Goal: Information Seeking & Learning: Check status

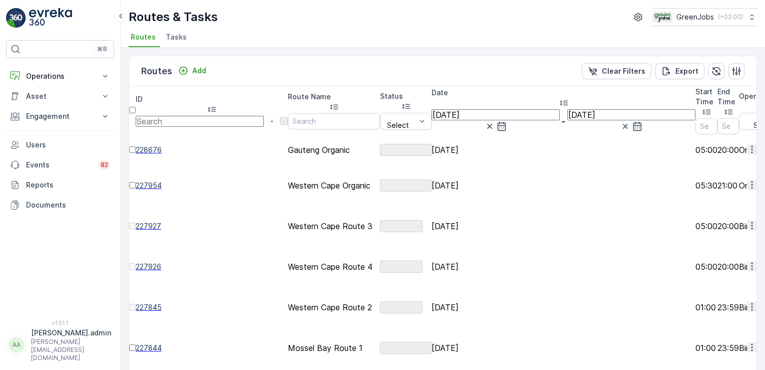
click at [479, 109] on input "[DATE]" at bounding box center [496, 114] width 128 height 11
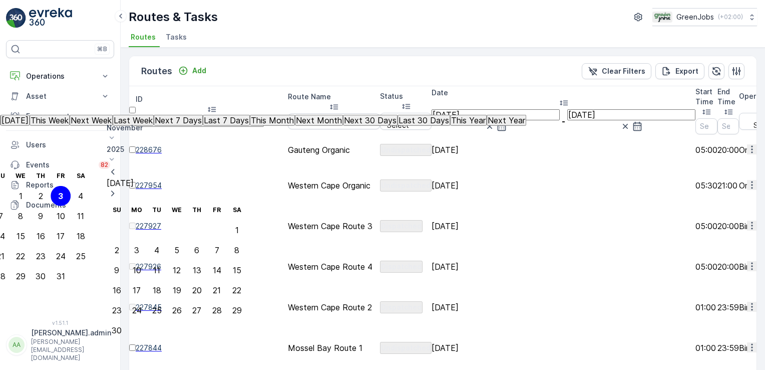
type input "06.10.2025"
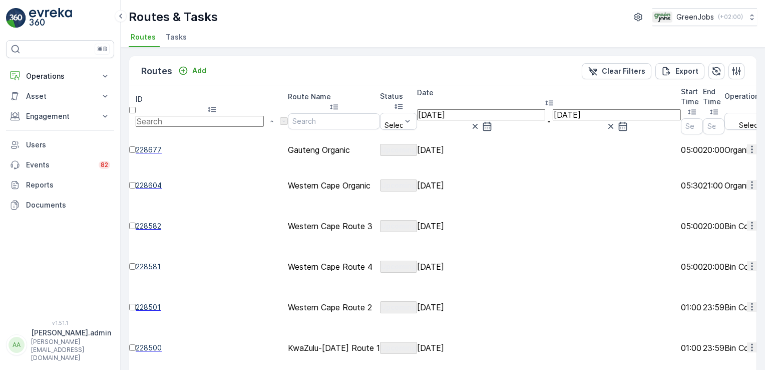
scroll to position [28, 0]
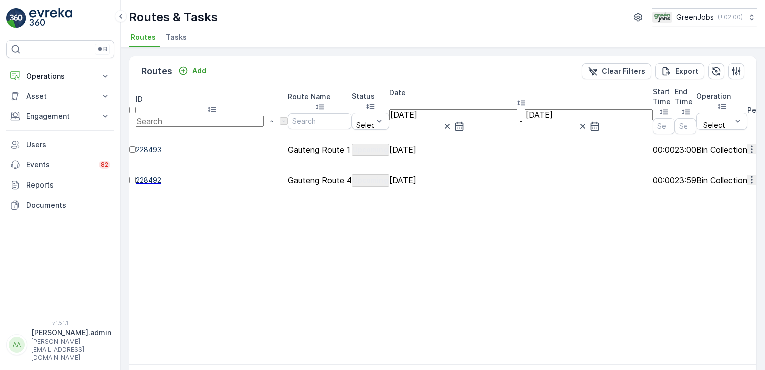
drag, startPoint x: 739, startPoint y: 125, endPoint x: 734, endPoint y: 133, distance: 9.0
click at [747, 144] on icon "button" at bounding box center [752, 149] width 10 height 10
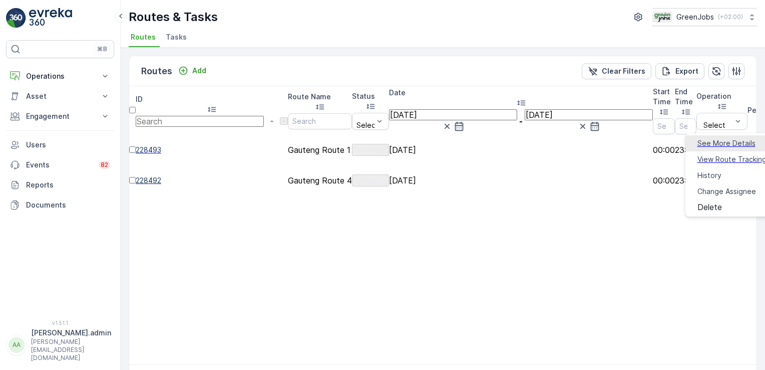
click at [725, 139] on span "See More Details" at bounding box center [727, 143] width 58 height 10
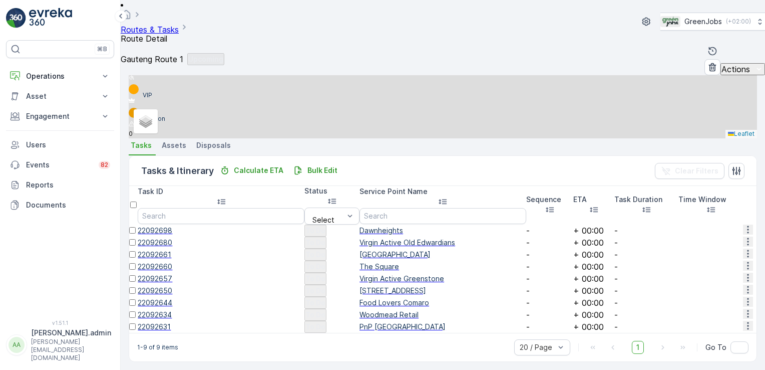
scroll to position [254, 0]
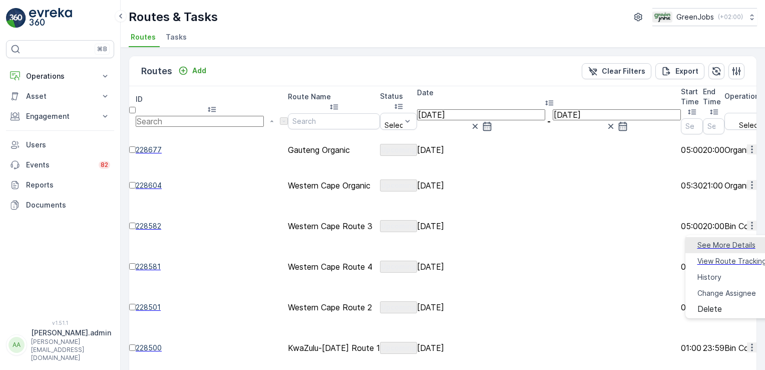
click at [730, 244] on span "See More Details" at bounding box center [727, 245] width 58 height 10
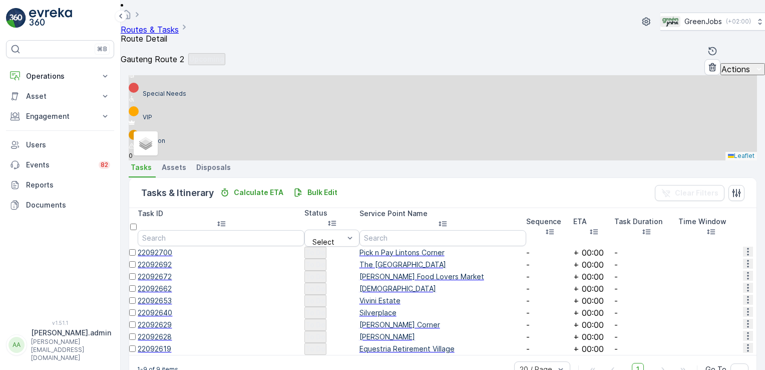
scroll to position [255, 0]
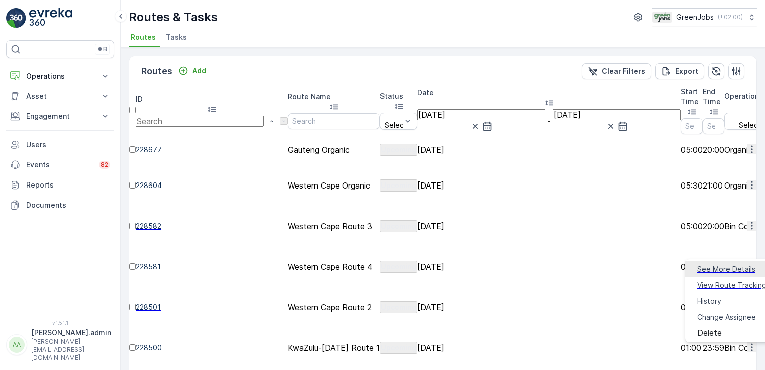
click at [736, 269] on span "See More Details" at bounding box center [727, 269] width 58 height 10
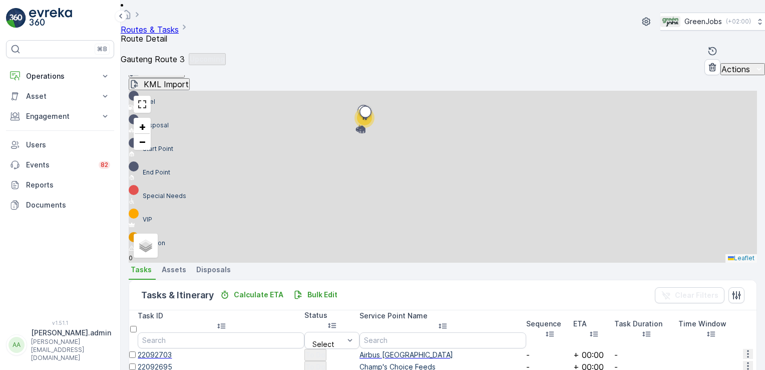
scroll to position [296, 0]
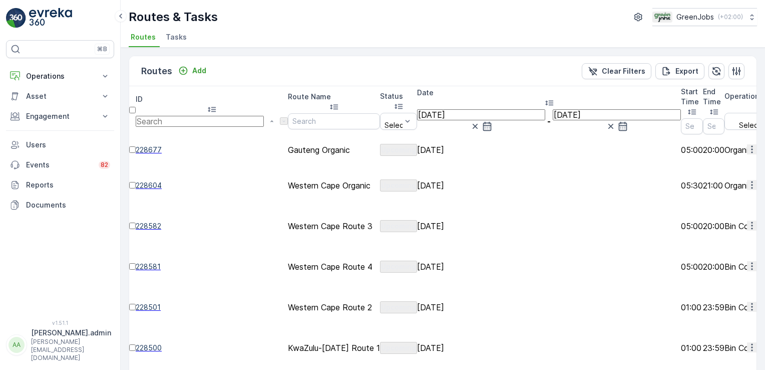
scroll to position [28, 0]
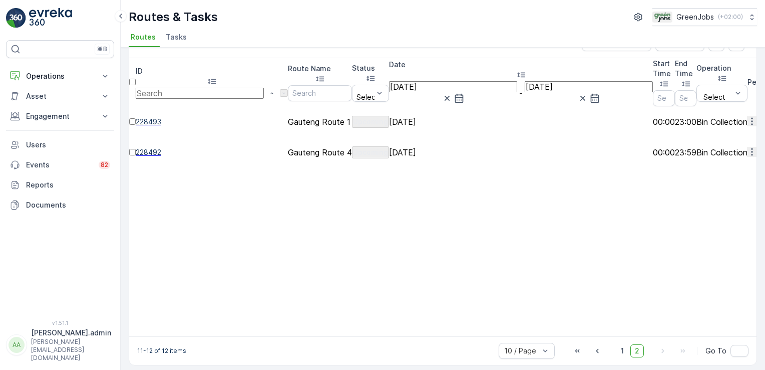
scroll to position [4, 0]
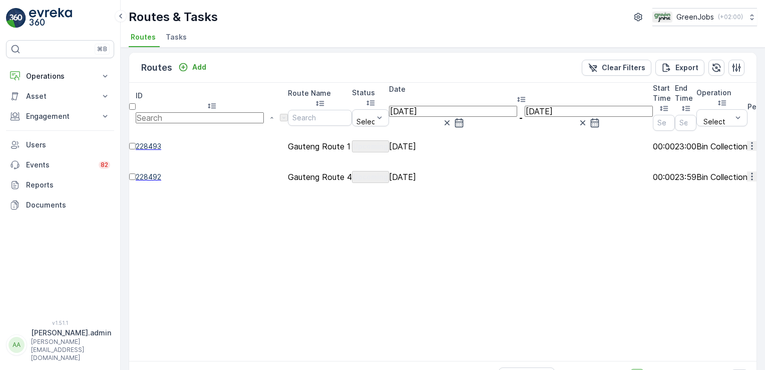
click at [747, 171] on icon "button" at bounding box center [752, 176] width 10 height 10
click at [728, 163] on span "See More Details" at bounding box center [727, 164] width 58 height 10
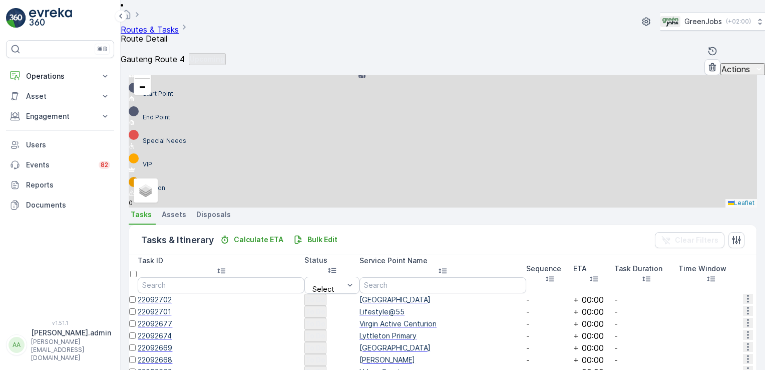
scroll to position [327, 0]
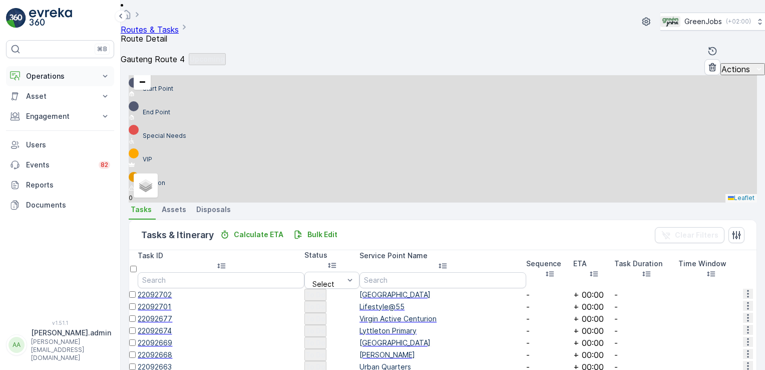
click at [106, 73] on icon at bounding box center [105, 76] width 10 height 10
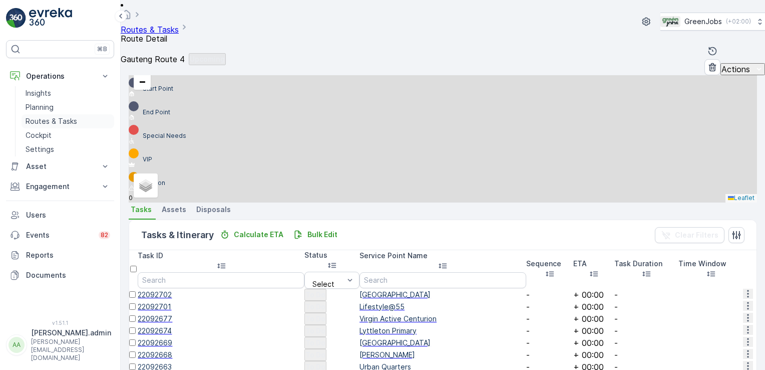
click at [66, 122] on p "Routes & Tasks" at bounding box center [52, 121] width 52 height 10
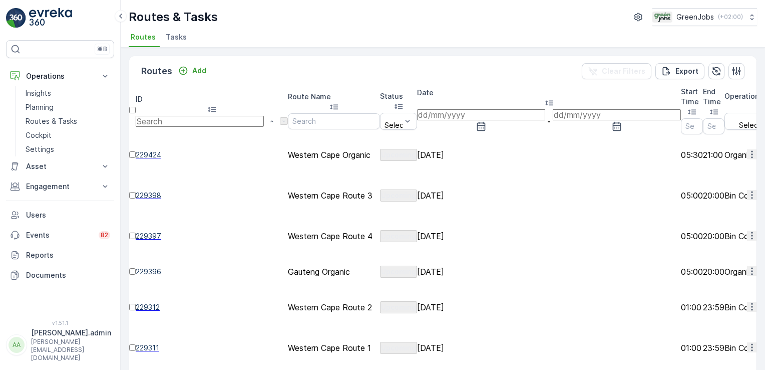
click at [474, 109] on input at bounding box center [481, 114] width 128 height 11
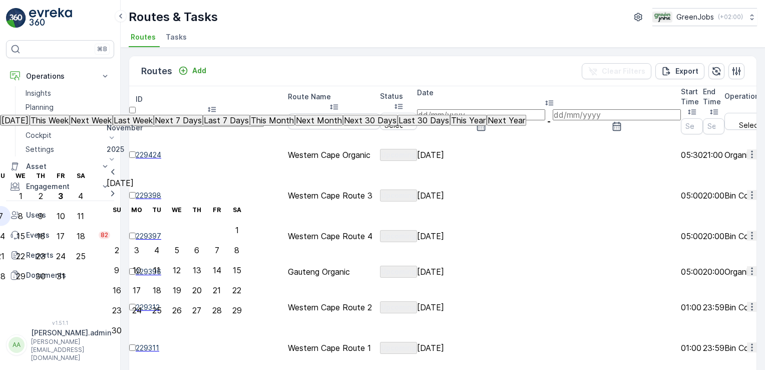
click at [3, 211] on div "7" at bounding box center [0, 215] width 5 height 9
type input "07.10.2025"
click at [3, 211] on div "7" at bounding box center [0, 215] width 5 height 9
type input "07.10.2025"
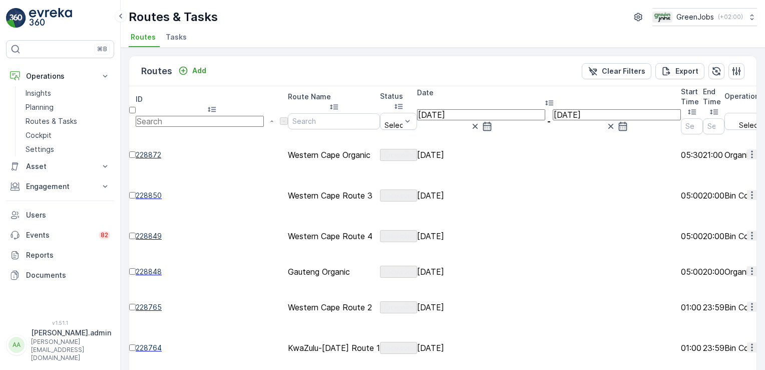
scroll to position [28, 0]
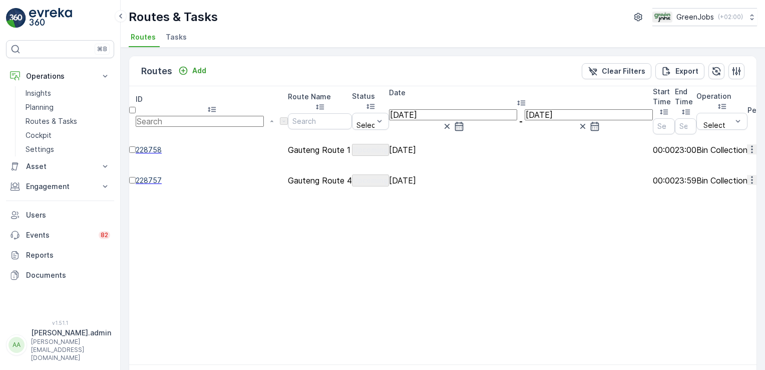
click at [747, 144] on icon "button" at bounding box center [752, 149] width 10 height 10
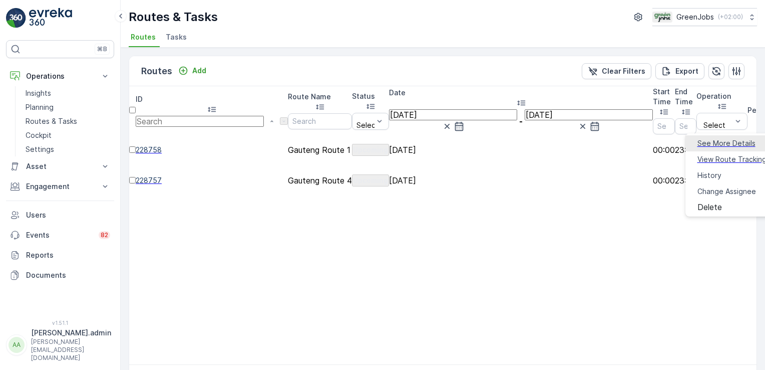
click at [733, 141] on span "See More Details" at bounding box center [727, 143] width 58 height 10
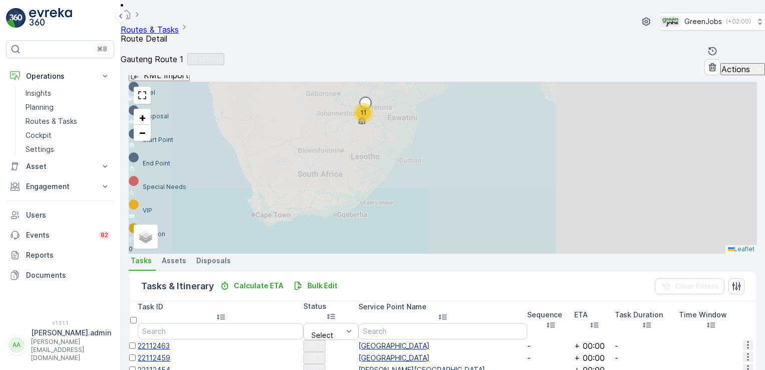
scroll to position [302, 0]
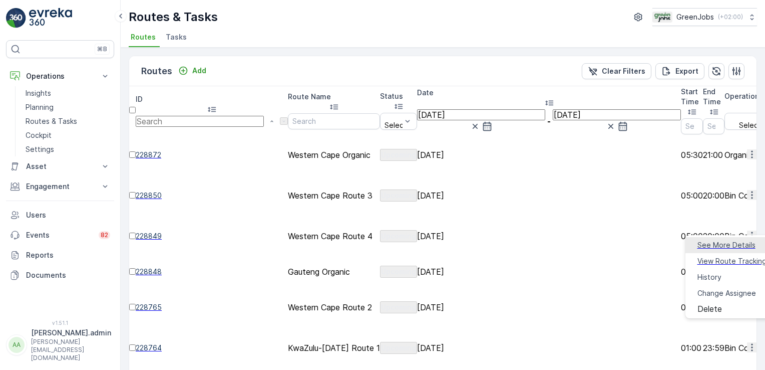
click at [733, 244] on span "See More Details" at bounding box center [727, 245] width 58 height 10
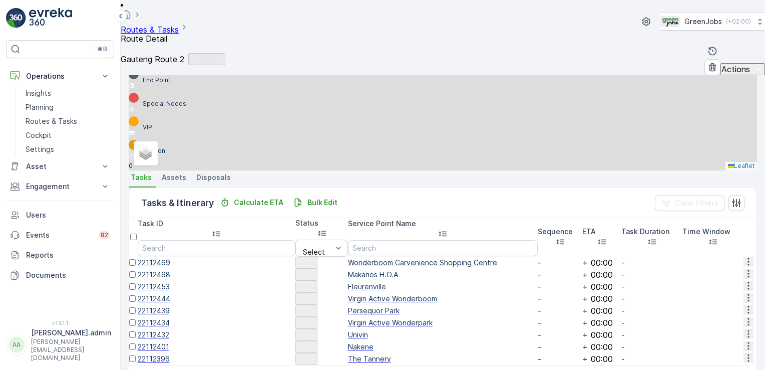
scroll to position [254, 0]
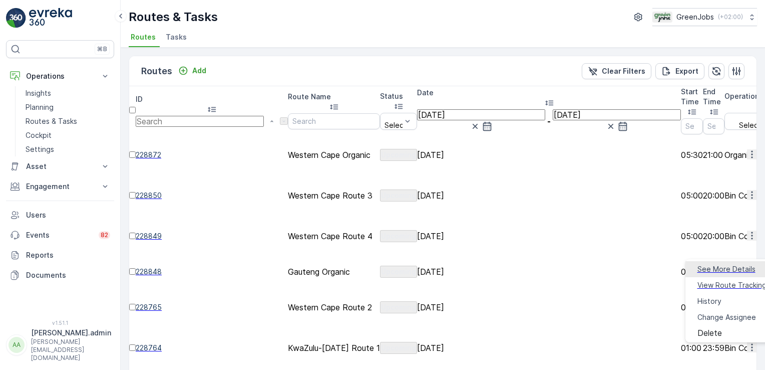
click at [734, 266] on span "See More Details" at bounding box center [727, 269] width 58 height 10
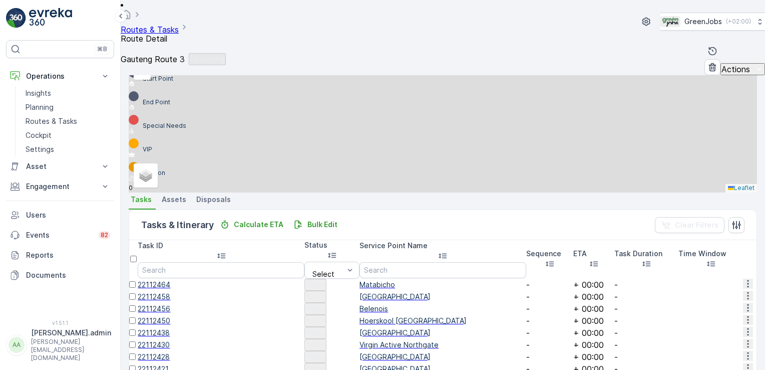
scroll to position [351, 0]
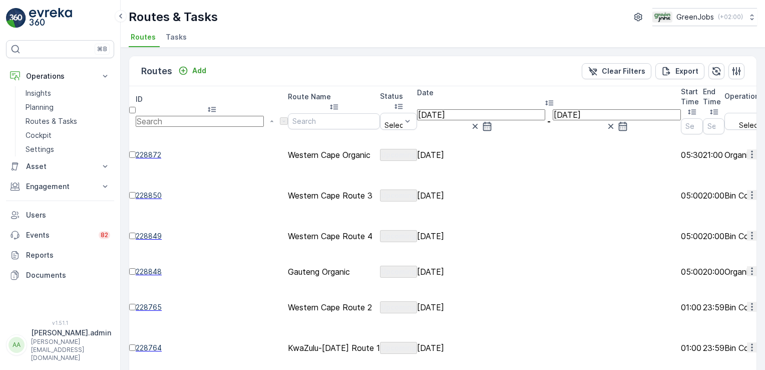
drag, startPoint x: 762, startPoint y: 288, endPoint x: 765, endPoint y: 310, distance: 22.7
click at [765, 310] on html "⌘B Operations Insights Planning Routes & Tasks Cockpit Settings Asset Assets En…" at bounding box center [382, 185] width 765 height 370
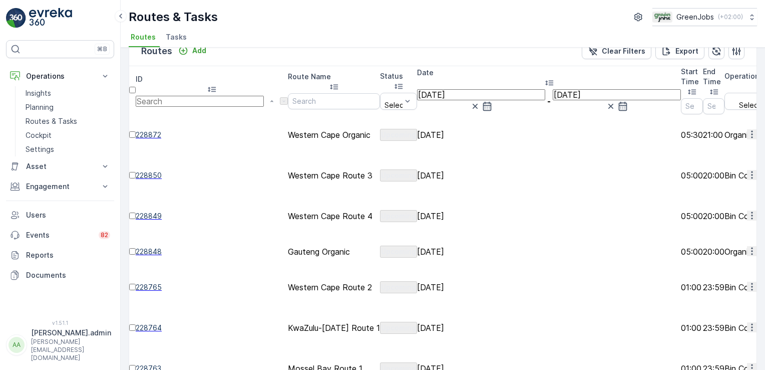
scroll to position [28, 0]
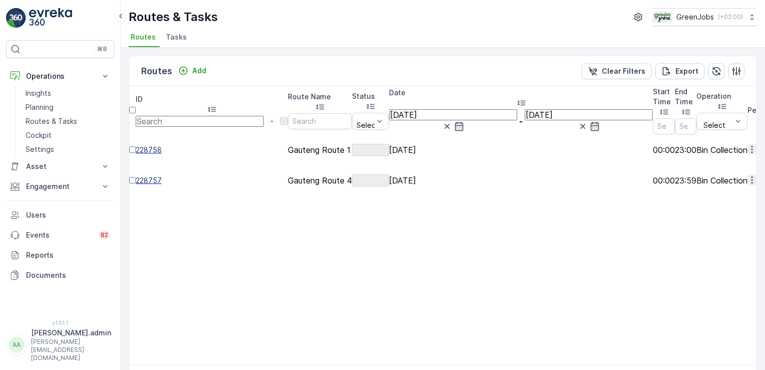
click at [747, 175] on icon "button" at bounding box center [752, 180] width 10 height 10
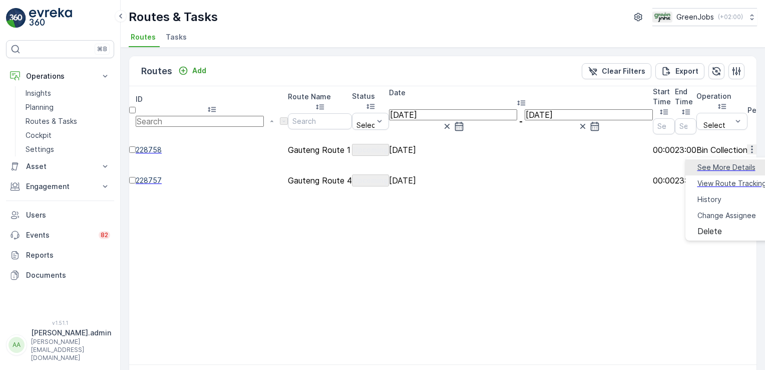
click at [729, 167] on span "See More Details" at bounding box center [727, 167] width 58 height 10
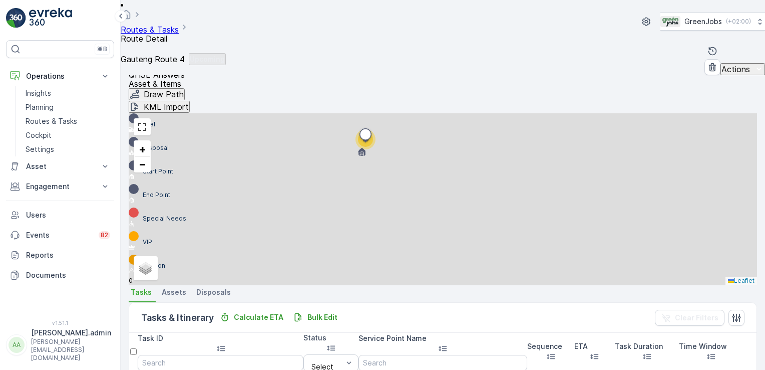
scroll to position [279, 0]
